Goal: Communication & Community: Answer question/provide support

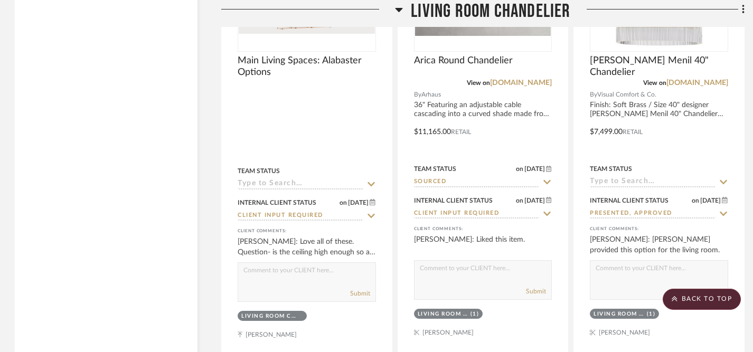
scroll to position [1898, 1]
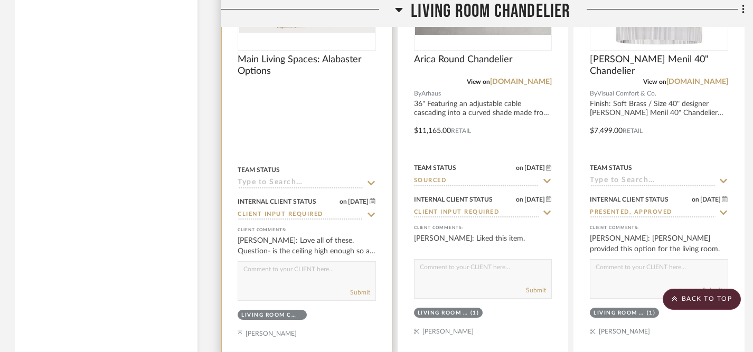
click at [324, 274] on textarea at bounding box center [306, 272] width 137 height 20
click at [247, 267] on textarea "Does your unit have 11 foot ceilings?" at bounding box center [306, 272] width 137 height 20
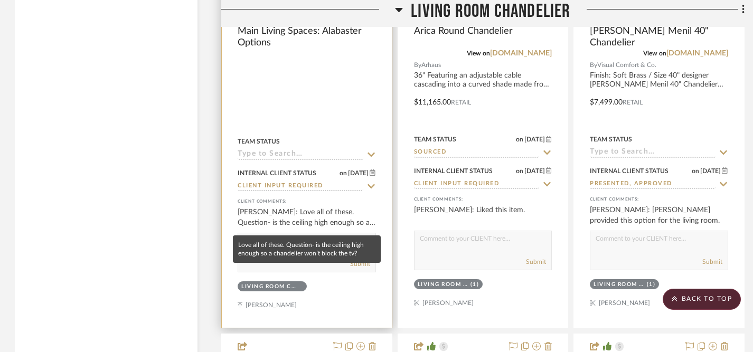
scroll to position [1927, 1]
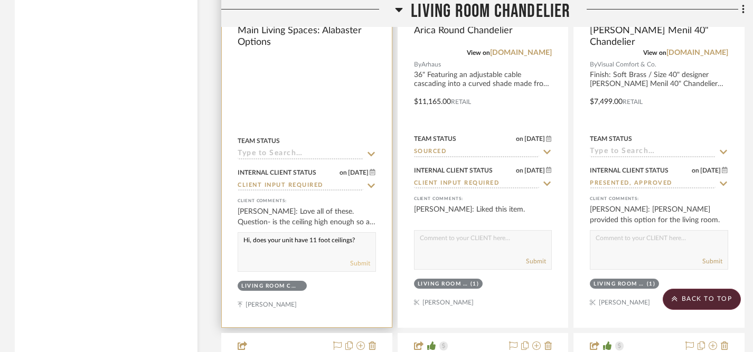
type textarea "Hi, does your unit have 11 foot ceilings?"
click at [359, 262] on button "Submit" at bounding box center [360, 264] width 20 height 10
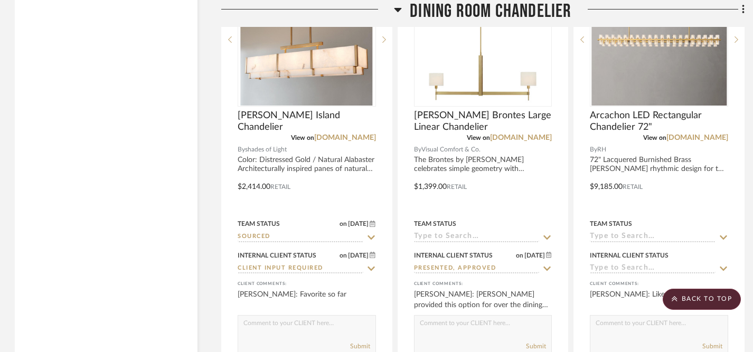
scroll to position [2870, 1]
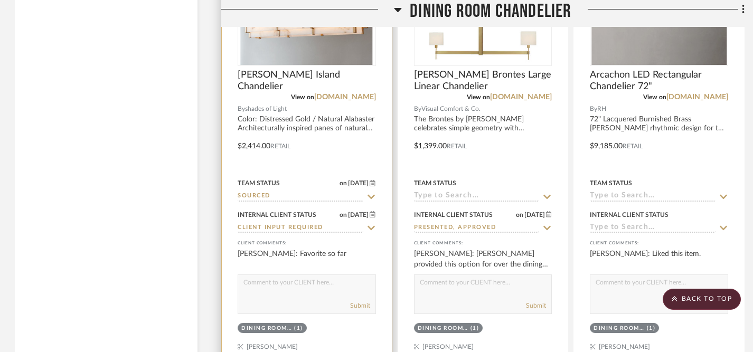
click at [329, 287] on textarea at bounding box center [306, 285] width 137 height 20
click at [267, 282] on textarea "Me too! I love this one!" at bounding box center [306, 285] width 137 height 20
type textarea "Me too, I love this one!"
click at [363, 305] on button "Submit" at bounding box center [360, 306] width 20 height 10
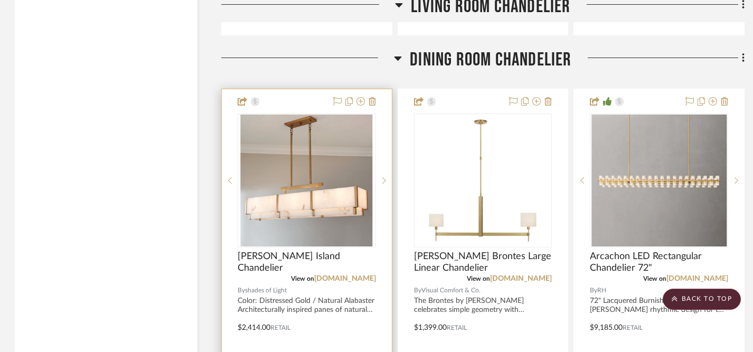
scroll to position [2685, 1]
